Goal: Find specific page/section: Find specific page/section

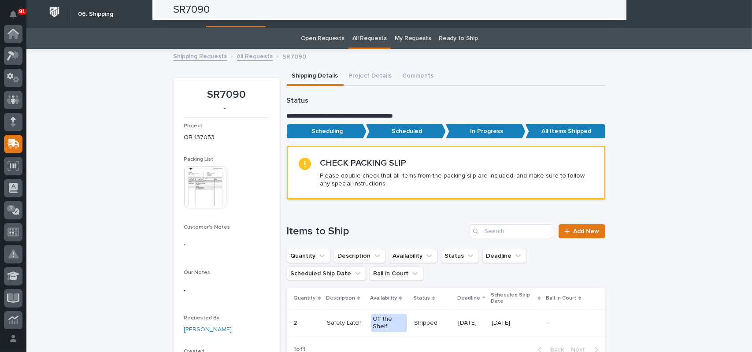
scroll to position [110, 0]
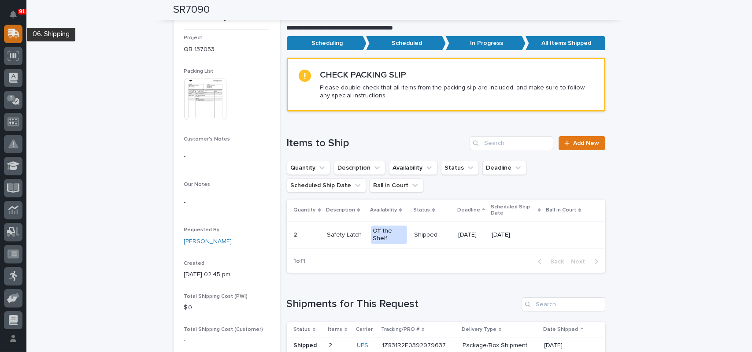
click at [11, 37] on icon at bounding box center [12, 34] width 11 height 8
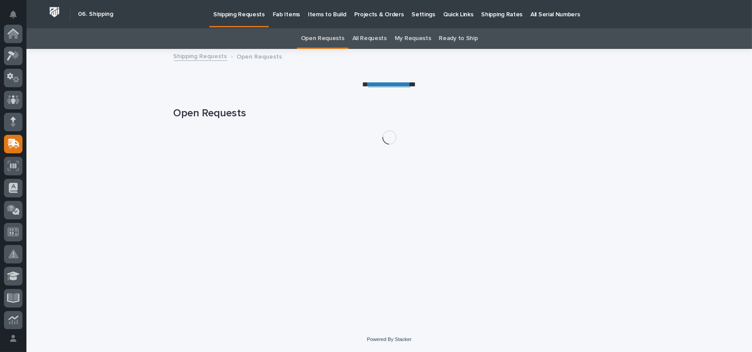
scroll to position [110, 0]
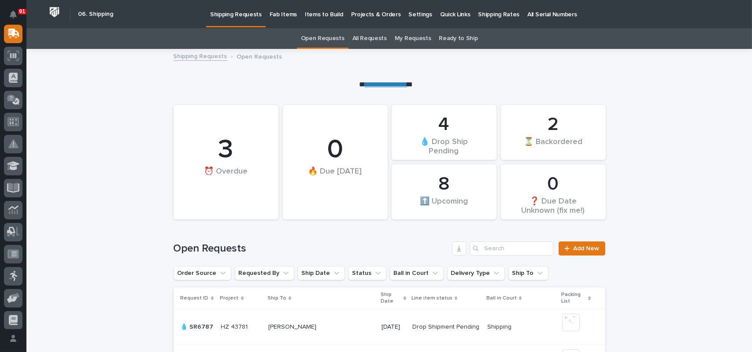
click at [357, 34] on link "All Requests" at bounding box center [370, 38] width 34 height 21
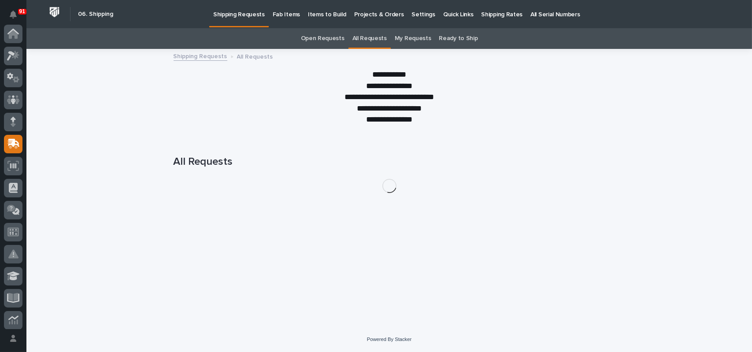
scroll to position [110, 0]
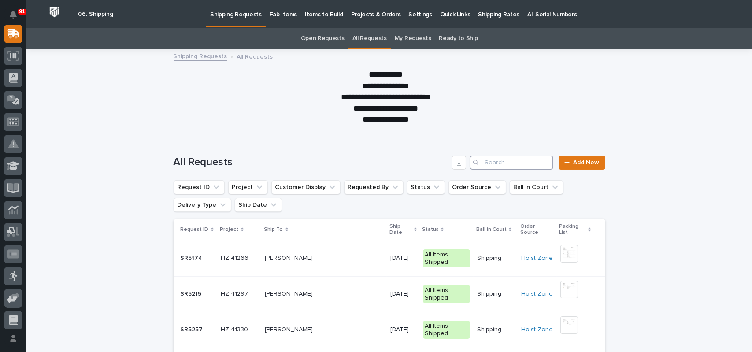
click at [490, 164] on input "Search" at bounding box center [512, 163] width 84 height 14
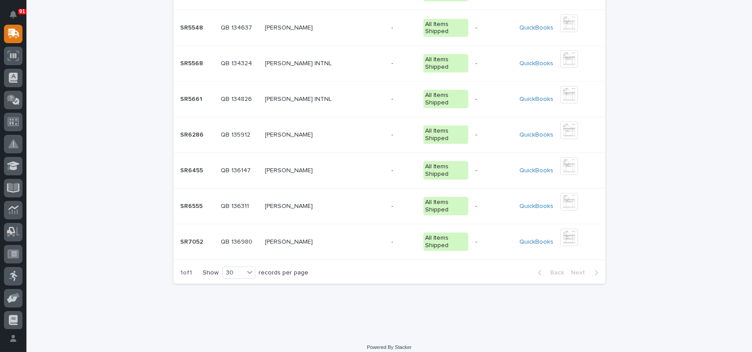
scroll to position [793, 0]
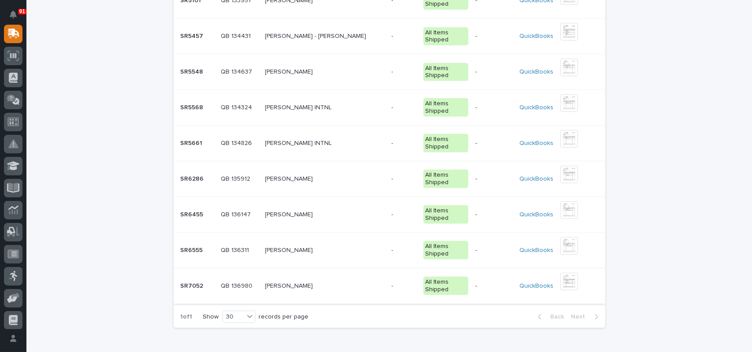
type input "[PERSON_NAME]"
click at [287, 284] on p "[PERSON_NAME]" at bounding box center [290, 285] width 50 height 9
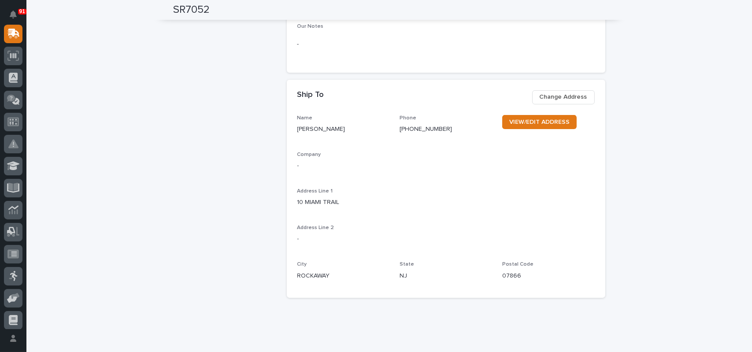
scroll to position [529, 0]
